Goal: Information Seeking & Learning: Understand process/instructions

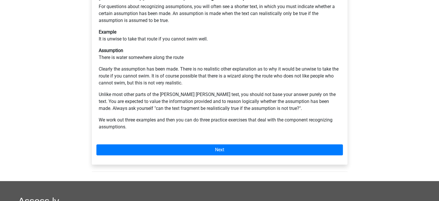
scroll to position [134, 0]
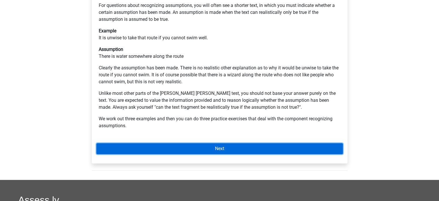
click at [111, 143] on link "Next" at bounding box center [219, 148] width 247 height 11
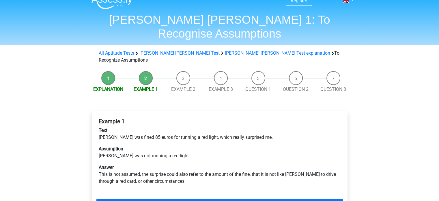
scroll to position [19, 0]
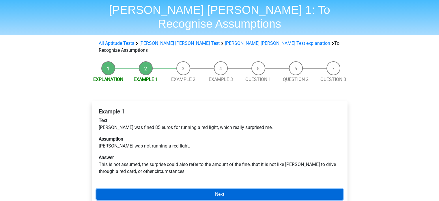
click at [121, 189] on link "Next" at bounding box center [219, 194] width 247 height 11
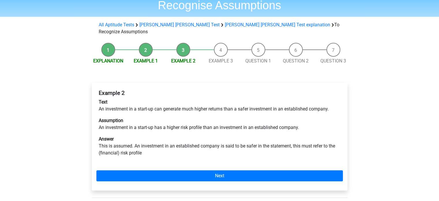
scroll to position [38, 0]
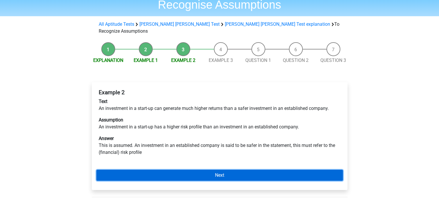
click at [110, 170] on link "Next" at bounding box center [219, 175] width 247 height 11
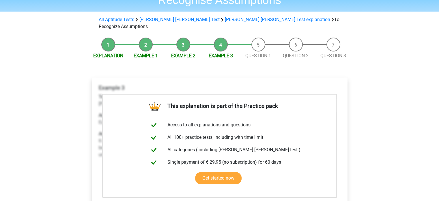
scroll to position [43, 0]
